Goal: Information Seeking & Learning: Learn about a topic

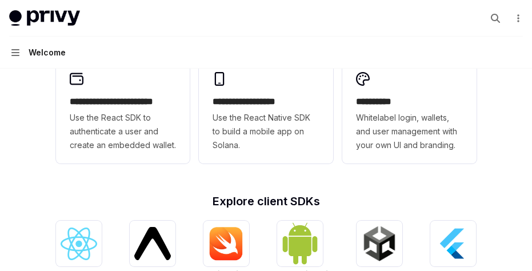
scroll to position [276, 0]
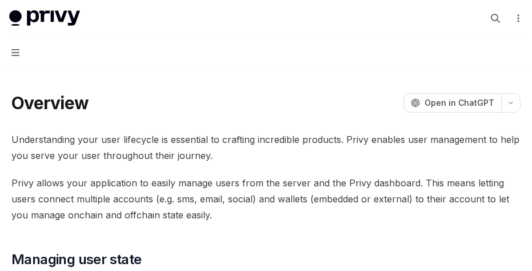
scroll to position [392, 0]
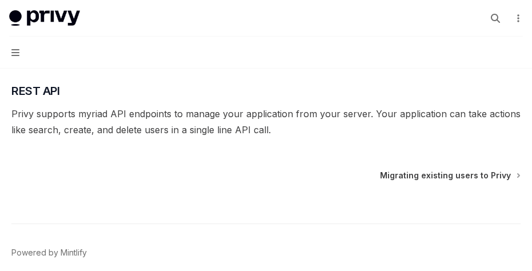
click at [36, 7] on div "Privy Docs home page Search... ⌘ K Demo Support Dashboard Dashboard Search..." at bounding box center [266, 18] width 514 height 37
click at [37, 10] on img at bounding box center [44, 18] width 71 height 16
type textarea "*"
